Goal: Task Accomplishment & Management: Manage account settings

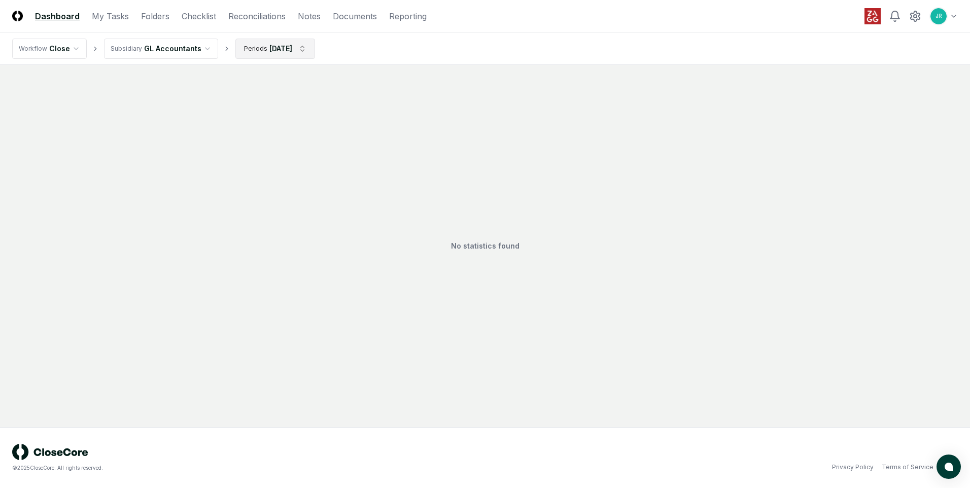
click at [299, 49] on html "CloseCore Dashboard My Tasks Folders Checklist Reconciliations Notes Documents …" at bounding box center [485, 244] width 970 height 488
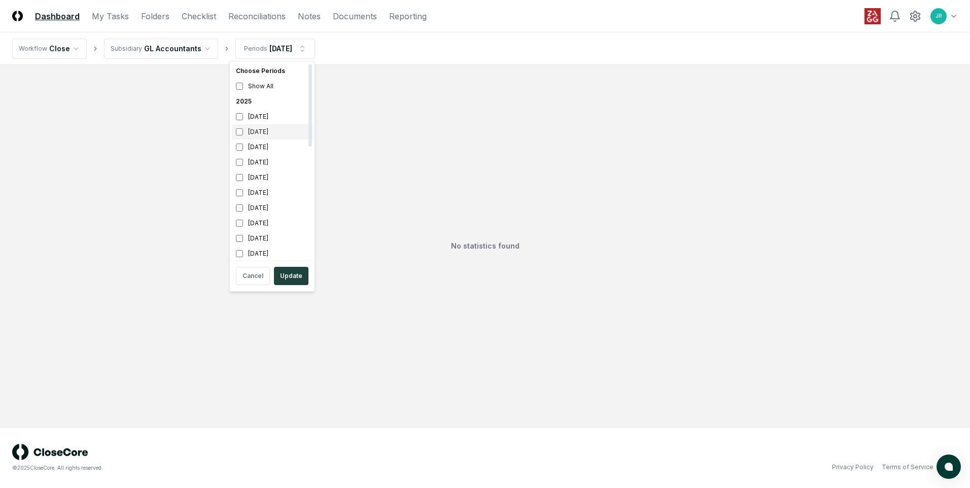
click at [277, 131] on div "[DATE]" at bounding box center [272, 131] width 81 height 15
click at [293, 274] on button "Update" at bounding box center [291, 276] width 34 height 18
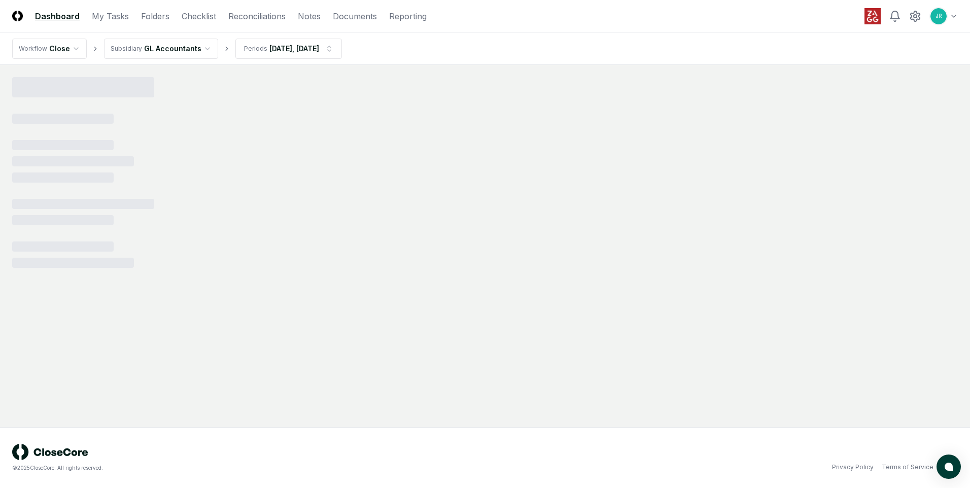
click at [162, 53] on html "CloseCore Dashboard My Tasks Folders Checklist Reconciliations Notes Documents …" at bounding box center [485, 244] width 970 height 488
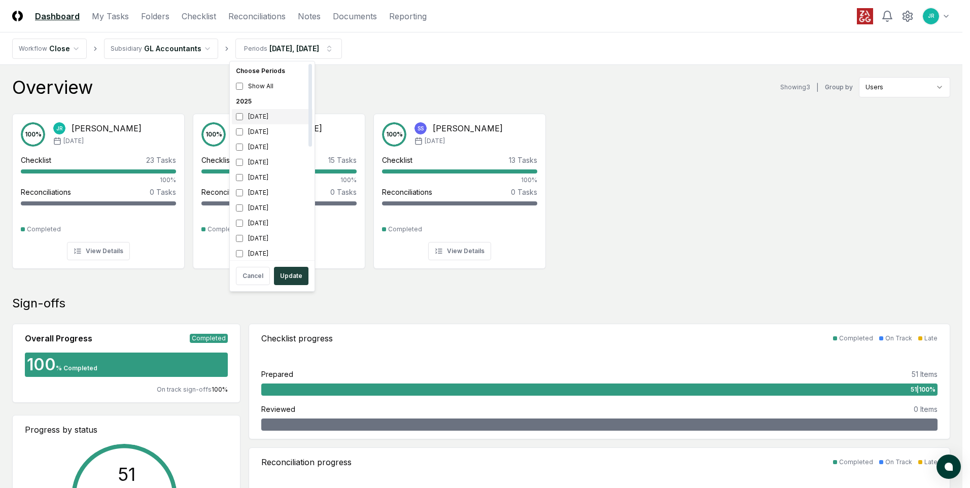
click at [265, 120] on div "[DATE]" at bounding box center [272, 116] width 81 height 15
click at [263, 130] on div "[DATE]" at bounding box center [272, 131] width 81 height 15
click at [262, 149] on div "[DATE]" at bounding box center [272, 147] width 81 height 15
click at [293, 275] on button "Update" at bounding box center [291, 276] width 34 height 18
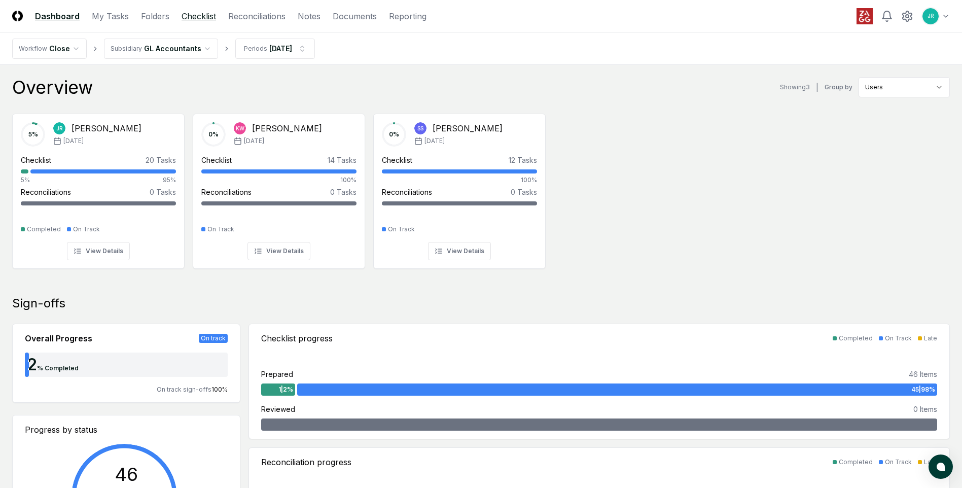
click at [197, 16] on link "Checklist" at bounding box center [199, 16] width 34 height 12
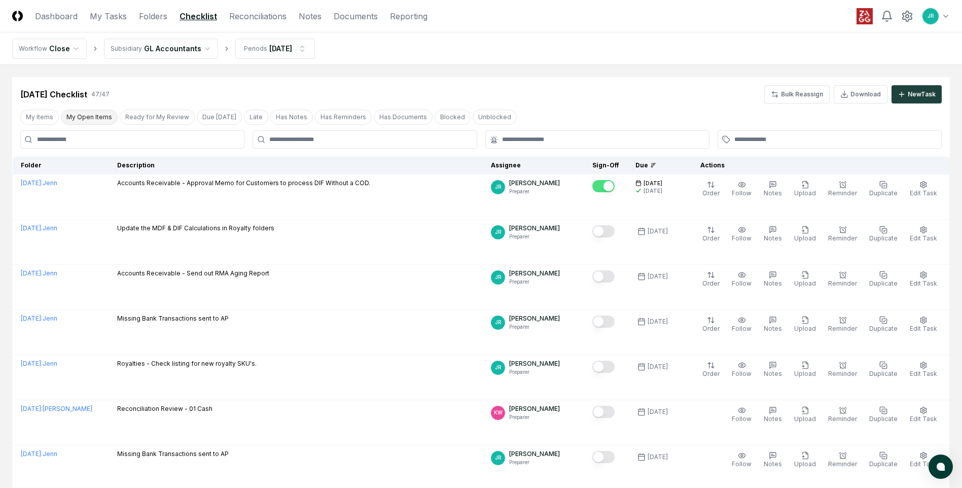
click at [87, 113] on button "My Open Items" at bounding box center [89, 117] width 57 height 15
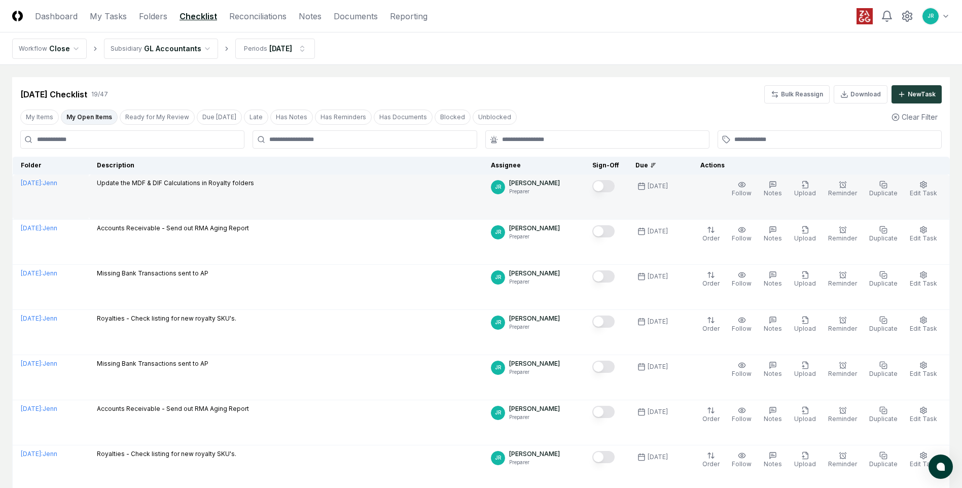
click at [607, 189] on button "Mark complete" at bounding box center [604, 186] width 22 height 12
click at [256, 18] on link "Reconciliations" at bounding box center [257, 16] width 57 height 12
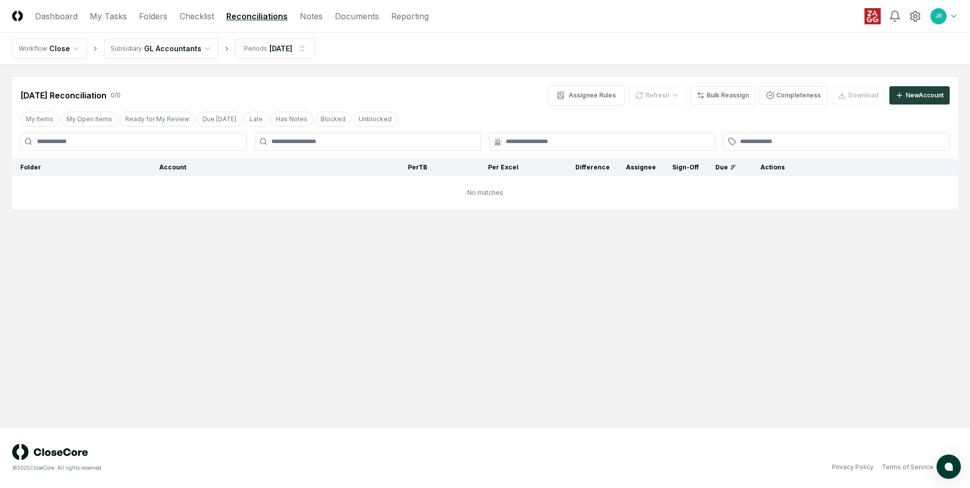
click at [201, 48] on html "CloseCore Dashboard My Tasks Folders Checklist Reconciliations Notes Documents …" at bounding box center [485, 244] width 970 height 488
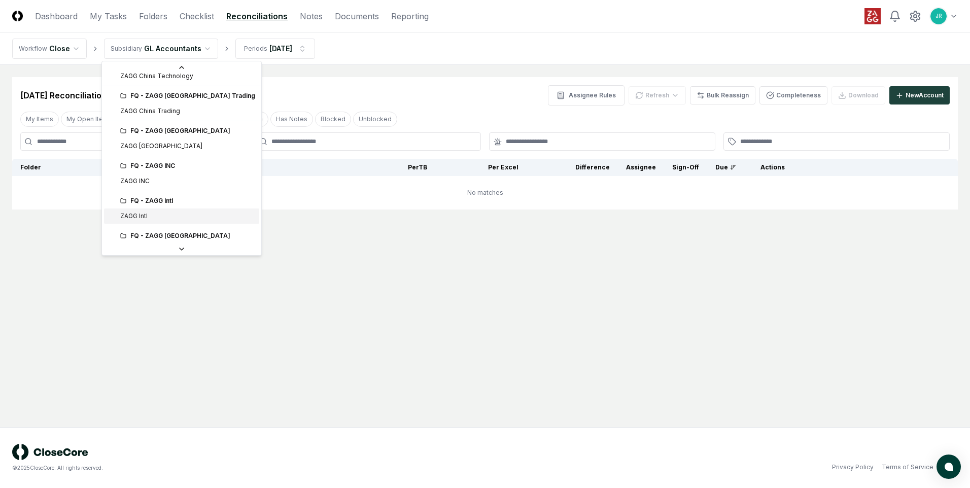
scroll to position [152, 0]
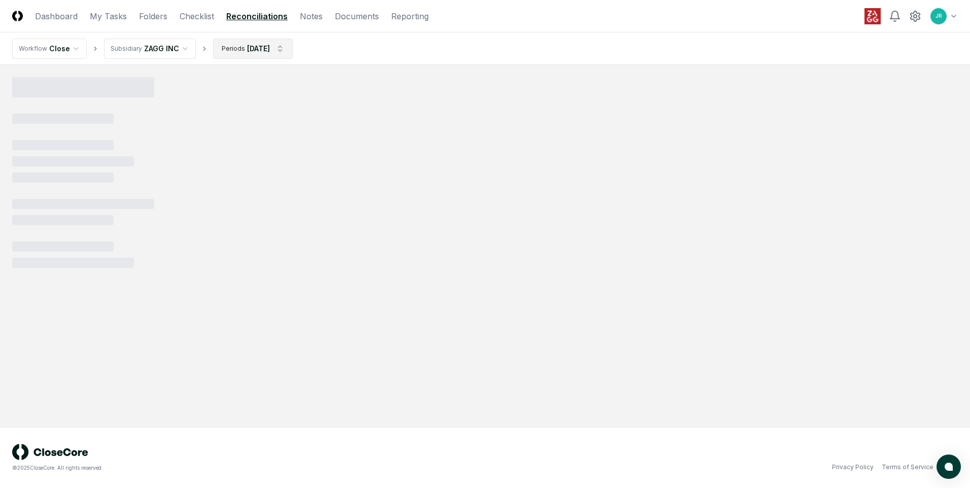
click at [266, 51] on html "CloseCore Dashboard My Tasks Folders Checklist Reconciliations Notes Documents …" at bounding box center [485, 244] width 970 height 488
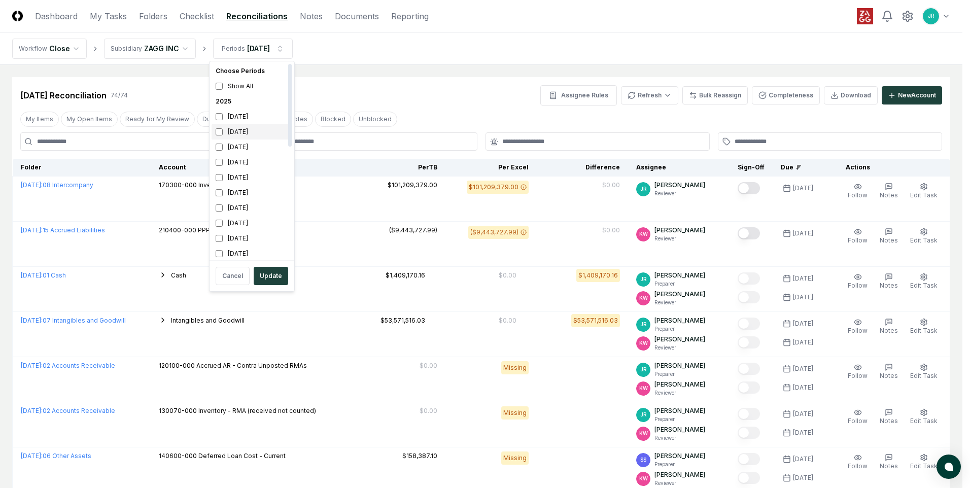
click at [227, 135] on div "[DATE]" at bounding box center [252, 131] width 81 height 15
click at [234, 119] on div "[DATE]" at bounding box center [252, 116] width 81 height 15
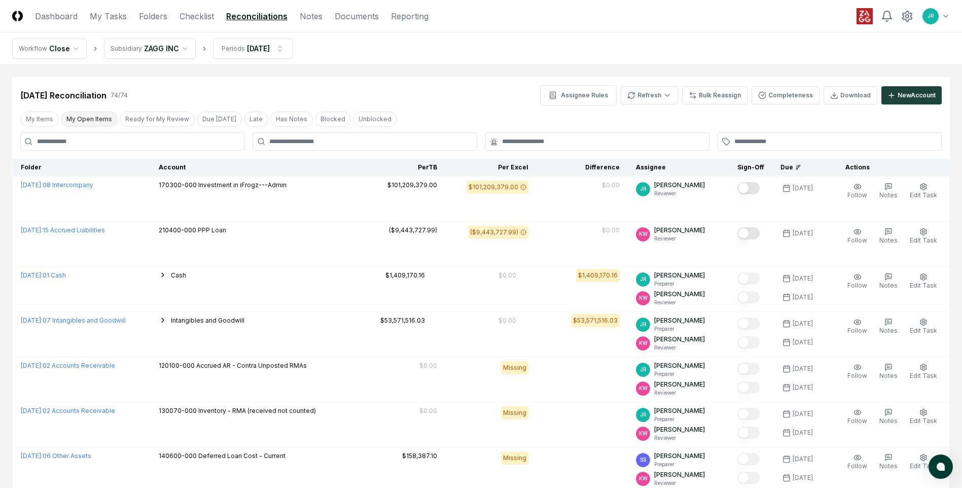
click at [79, 120] on button "My Open Items" at bounding box center [89, 119] width 57 height 15
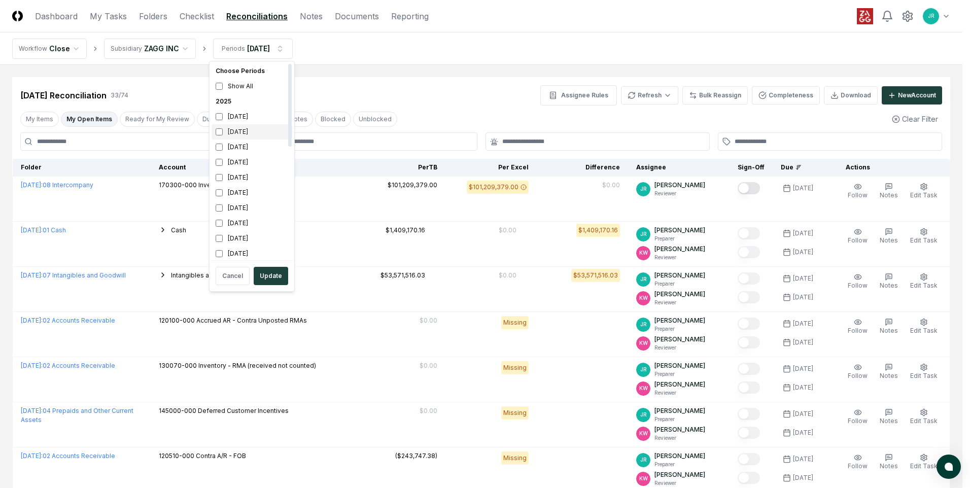
click at [245, 130] on div "[DATE]" at bounding box center [252, 131] width 81 height 15
click at [226, 116] on div "[DATE]" at bounding box center [252, 116] width 81 height 15
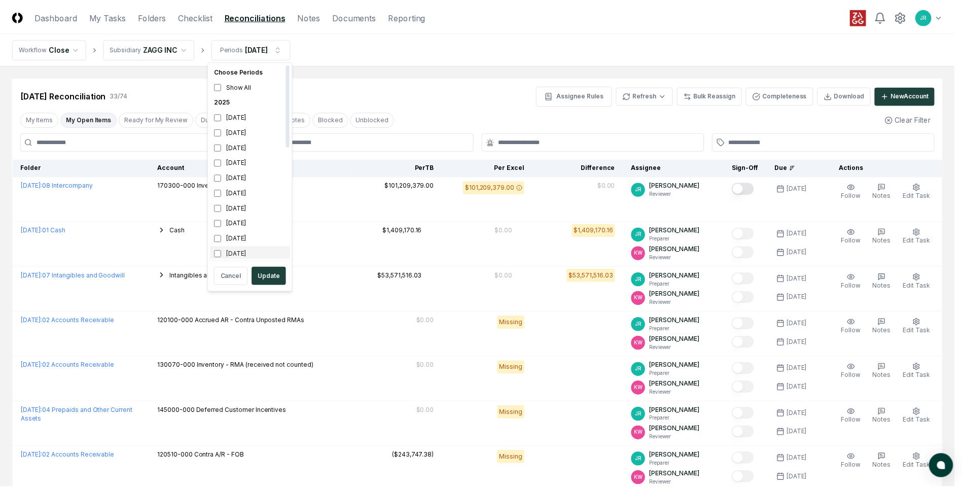
scroll to position [3, 0]
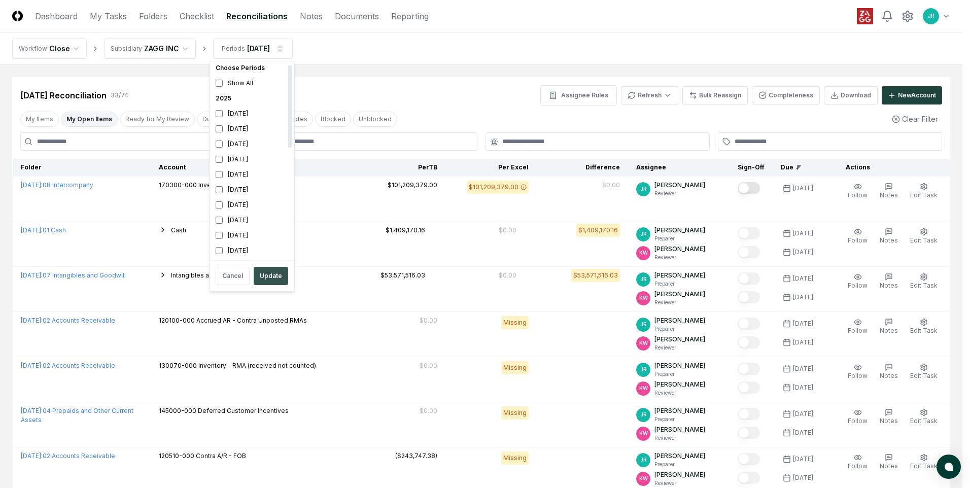
click at [276, 277] on button "Update" at bounding box center [271, 276] width 34 height 18
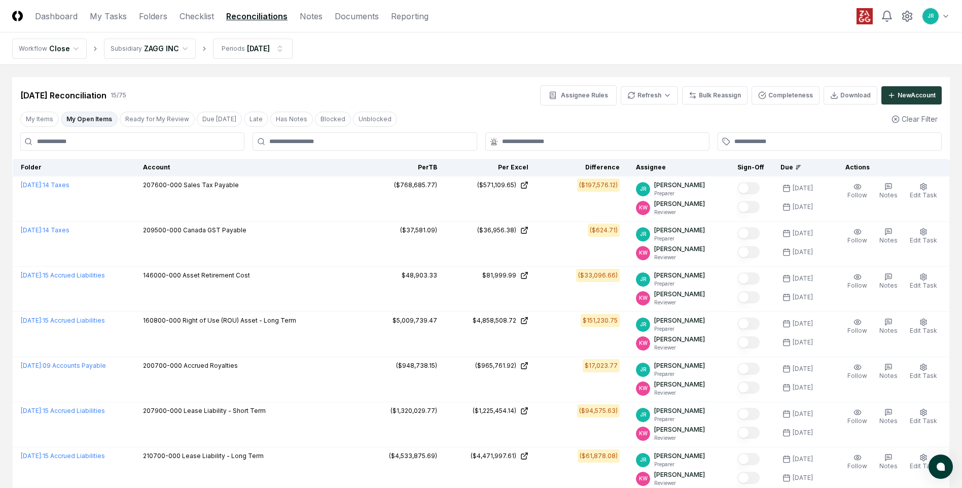
click at [68, 120] on button "My Open Items" at bounding box center [89, 119] width 57 height 15
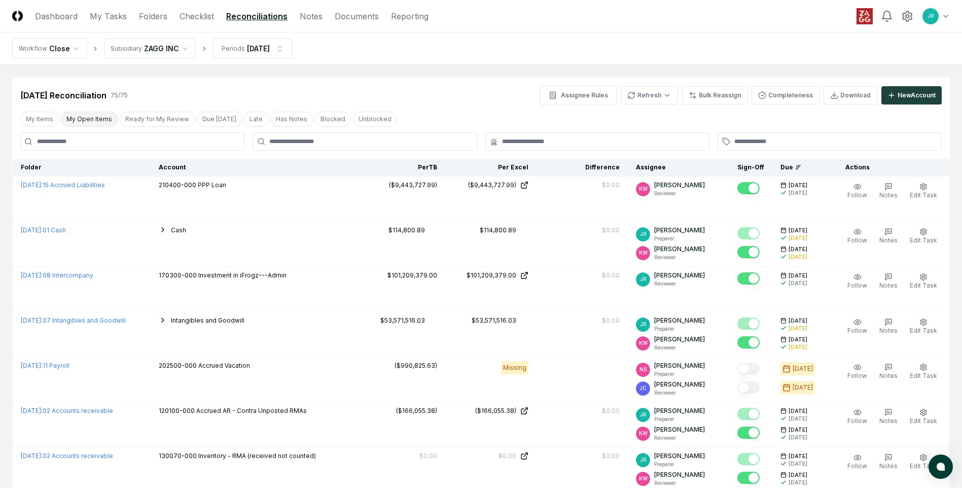
click at [84, 119] on button "My Open Items" at bounding box center [89, 119] width 57 height 15
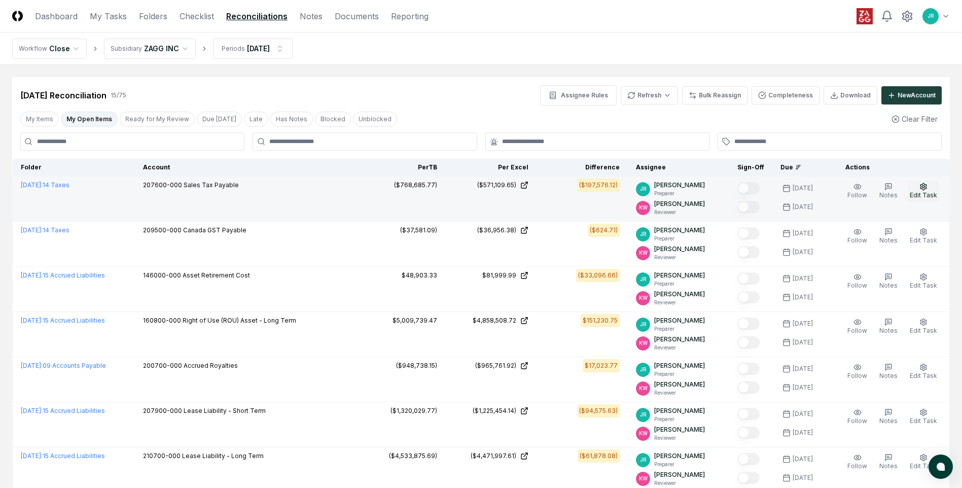
click at [927, 183] on icon "button" at bounding box center [924, 187] width 8 height 8
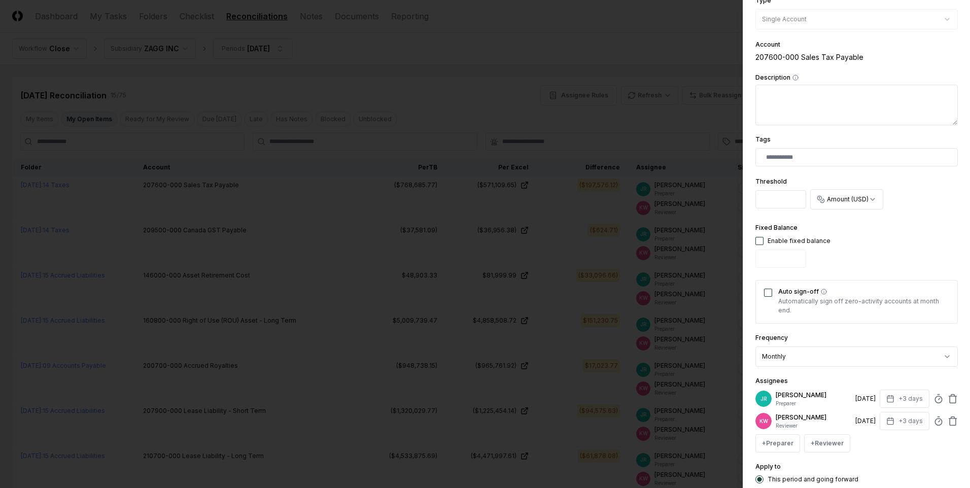
scroll to position [230, 0]
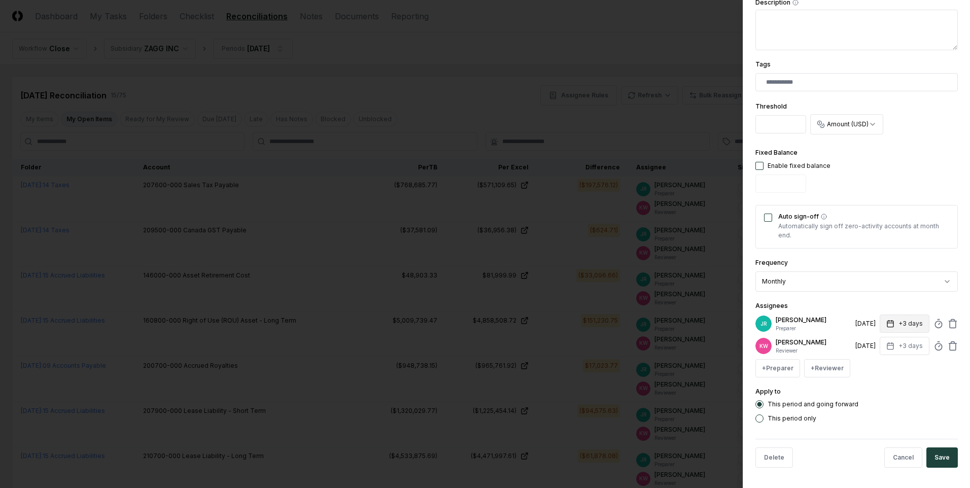
click at [904, 328] on button "+3 days" at bounding box center [905, 324] width 50 height 18
type input "*"
click at [874, 362] on input "*" at bounding box center [866, 364] width 36 height 18
click at [896, 398] on div "Apply to This period and going forward This period only" at bounding box center [856, 404] width 202 height 37
click at [908, 347] on button "+3 days" at bounding box center [905, 346] width 50 height 18
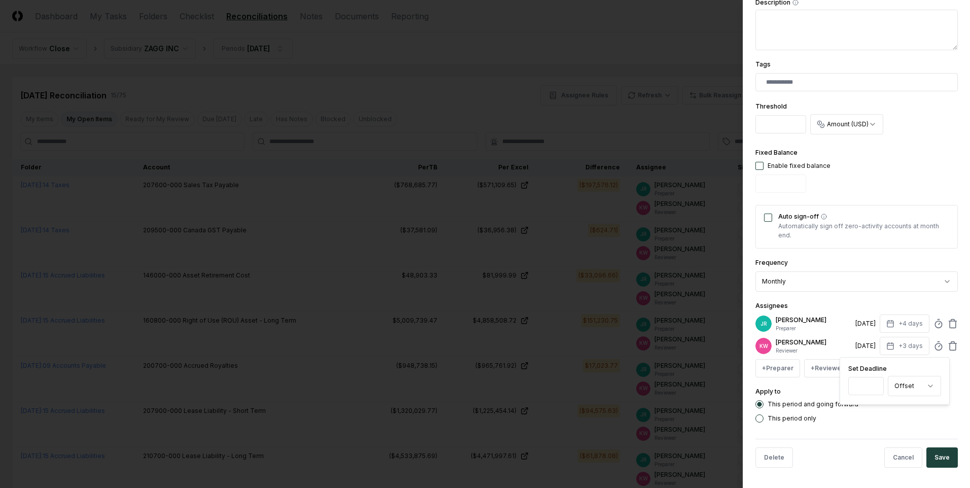
type input "*"
click at [873, 382] on input "*" at bounding box center [866, 386] width 36 height 18
click at [940, 458] on button "Save" at bounding box center [941, 457] width 31 height 20
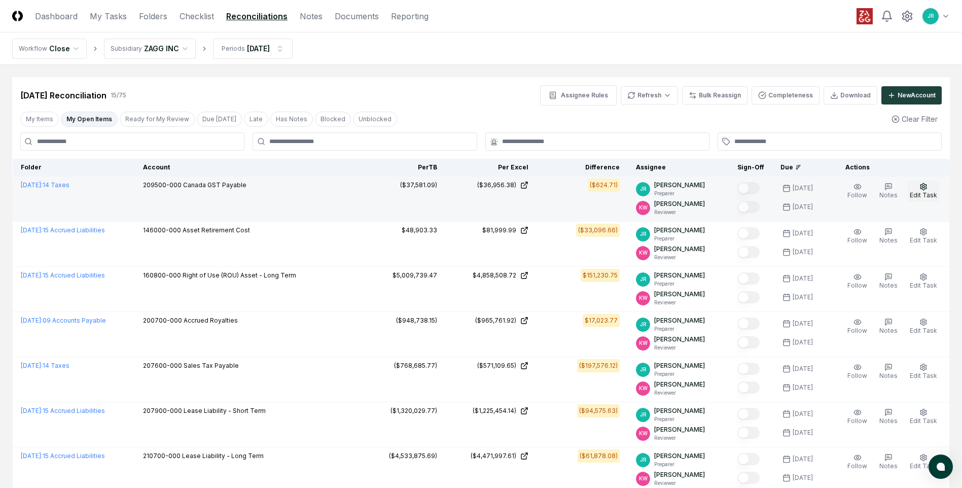
click at [929, 196] on span "Edit Task" at bounding box center [923, 195] width 27 height 8
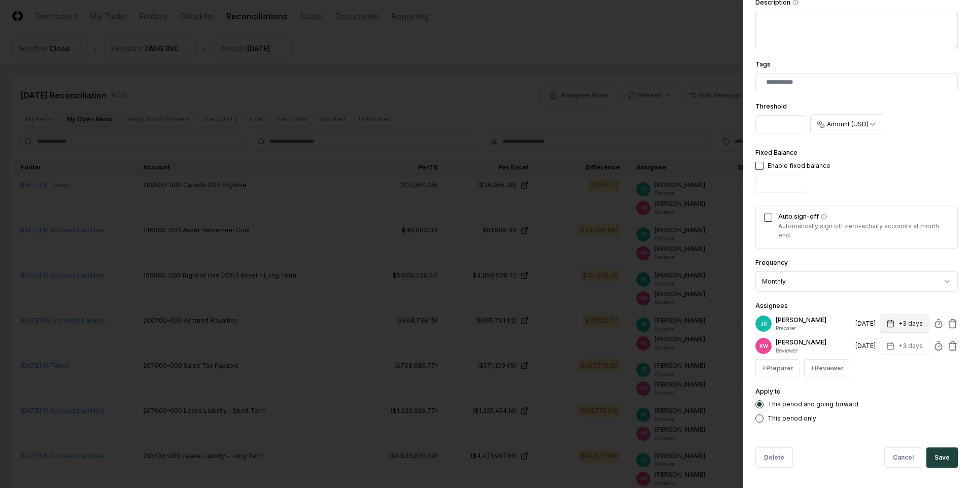
click at [911, 328] on button "+3 days" at bounding box center [905, 324] width 50 height 18
type input "*"
click at [874, 361] on input "*" at bounding box center [866, 364] width 36 height 18
click at [907, 407] on div "This period and going forward" at bounding box center [856, 404] width 202 height 8
click at [911, 347] on button "+3 days" at bounding box center [905, 346] width 50 height 18
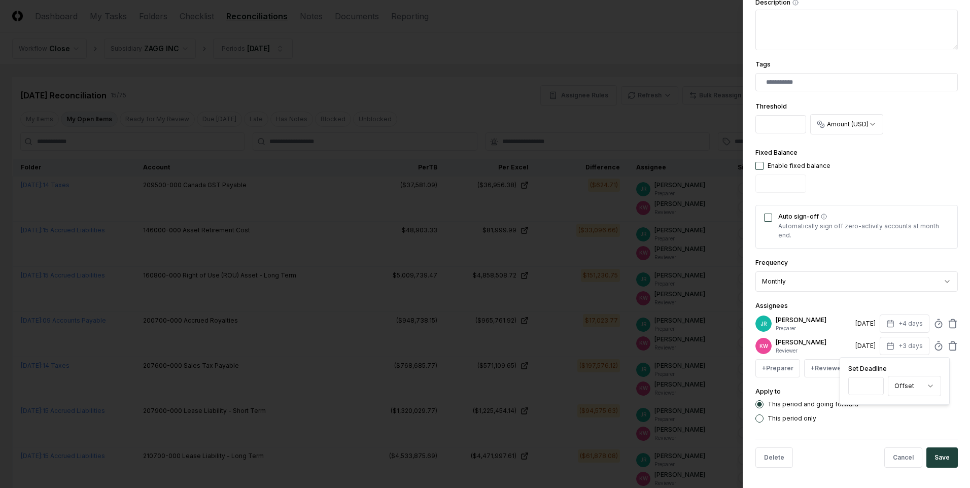
type input "*"
click at [873, 383] on input "*" at bounding box center [866, 386] width 36 height 18
click at [938, 459] on button "Save" at bounding box center [941, 457] width 31 height 20
